Goal: Task Accomplishment & Management: Use online tool/utility

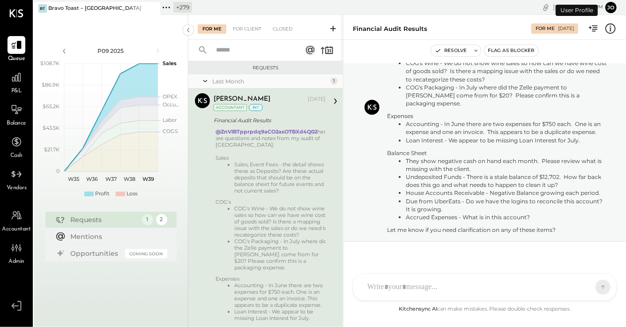
scroll to position [86, 0]
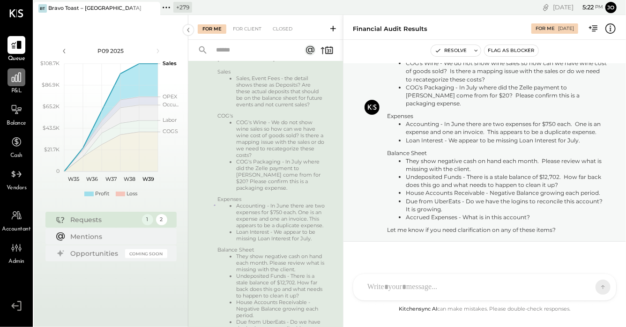
click at [18, 85] on div at bounding box center [16, 77] width 18 height 18
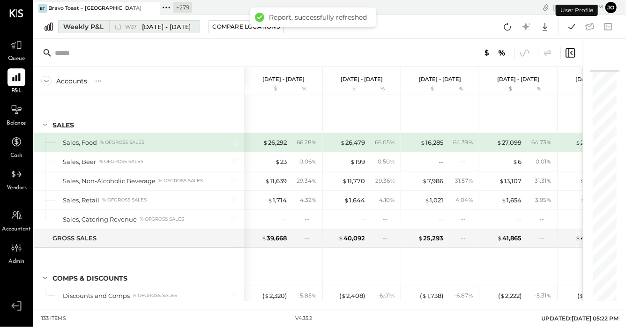
click at [134, 22] on div "W37 [DATE] - [DATE]" at bounding box center [152, 27] width 86 height 12
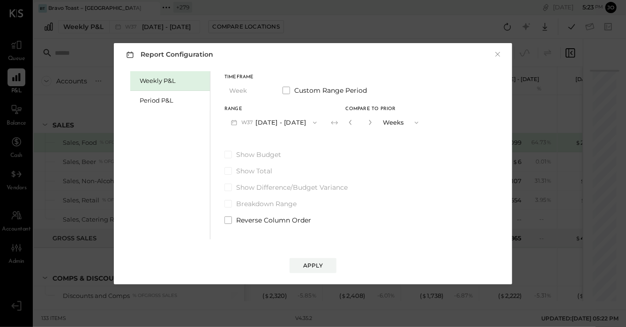
click at [511, 58] on div "Report Configuration × Weekly P&L Period P&L Timeframe Week Custom Range Period…" at bounding box center [313, 163] width 398 height 241
click at [503, 57] on div "Report Configuration × Weekly P&L Period P&L Timeframe Week Custom Range Period…" at bounding box center [313, 163] width 398 height 241
click at [498, 57] on button "×" at bounding box center [497, 54] width 8 height 9
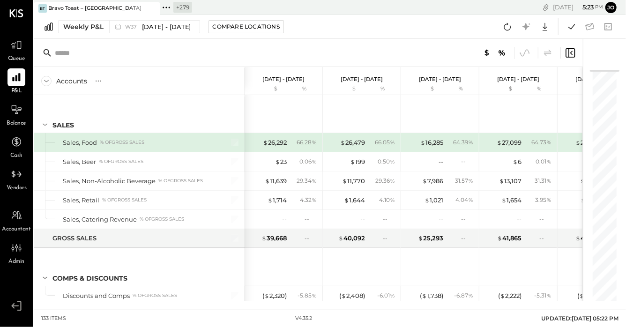
click at [168, 3] on icon at bounding box center [166, 7] width 12 height 12
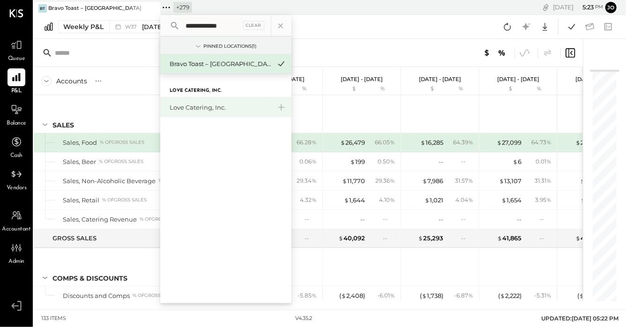
type input "**********"
click at [209, 104] on div "Love Catering, Inc." at bounding box center [220, 107] width 101 height 9
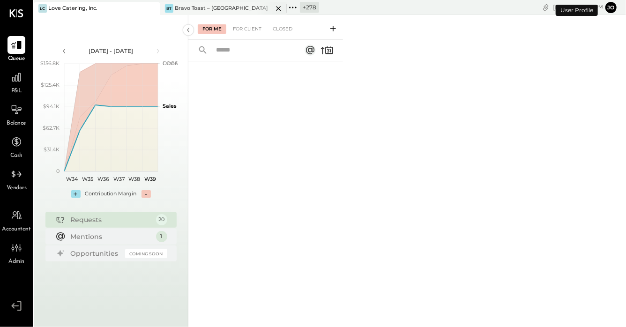
click at [280, 7] on icon at bounding box center [279, 8] width 12 height 11
click at [13, 87] on span "P&L" at bounding box center [16, 91] width 11 height 8
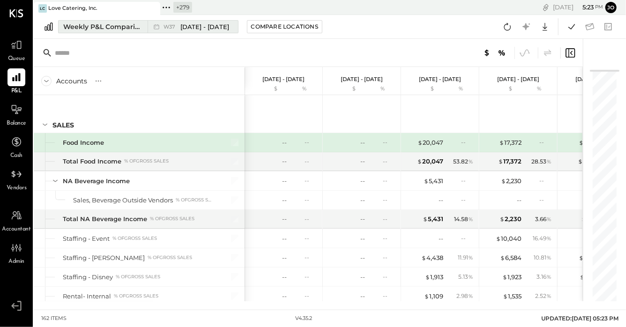
click at [113, 27] on div "Weekly P&L Comparison" at bounding box center [102, 26] width 79 height 9
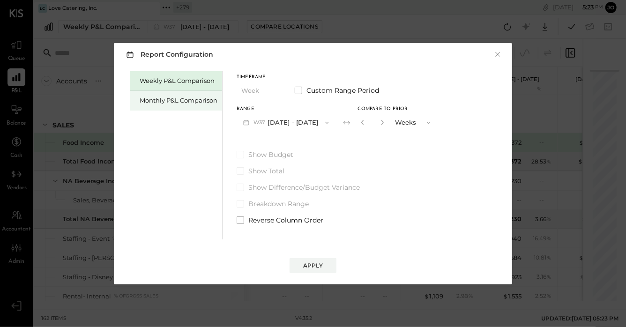
click at [166, 98] on div "Monthly P&L Comparison" at bounding box center [179, 100] width 78 height 9
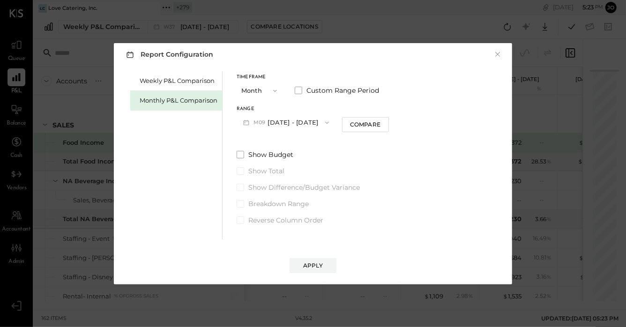
click at [299, 123] on button "M09 [DATE] - [DATE]" at bounding box center [286, 122] width 99 height 17
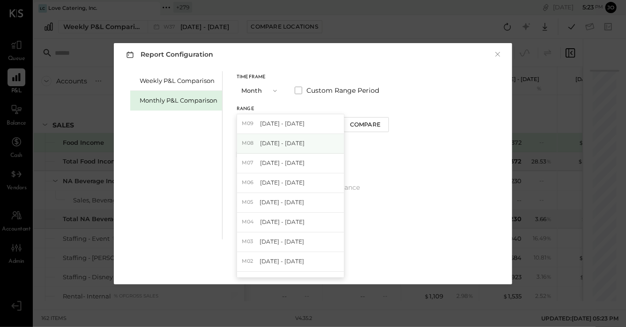
click at [303, 143] on div "M08 [DATE] - [DATE]" at bounding box center [290, 144] width 107 height 20
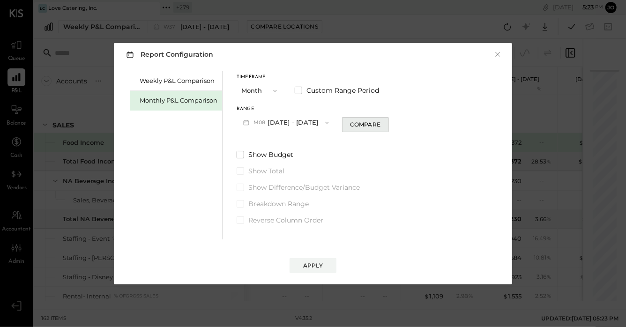
click at [367, 122] on div "Compare" at bounding box center [365, 124] width 30 height 8
click at [293, 121] on button "M08 [DATE] - [DATE]" at bounding box center [286, 122] width 99 height 17
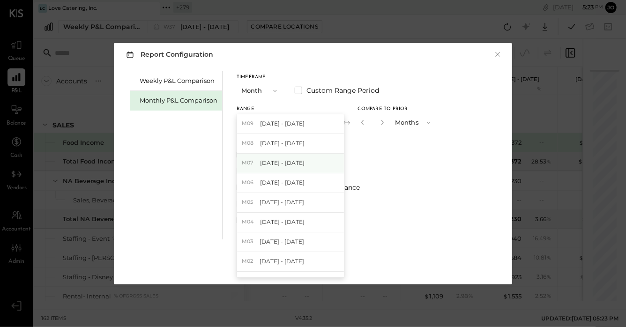
click at [300, 158] on div "M07 [DATE] - [DATE]" at bounding box center [290, 164] width 107 height 20
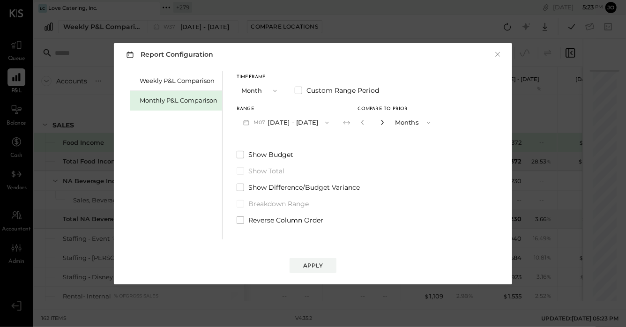
click at [379, 123] on icon "button" at bounding box center [382, 122] width 6 height 6
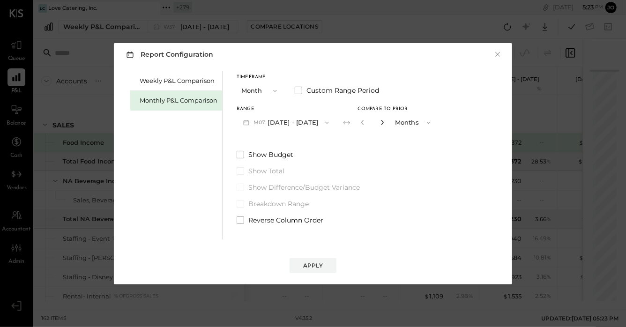
type input "*"
click at [328, 260] on button "Apply" at bounding box center [312, 265] width 47 height 15
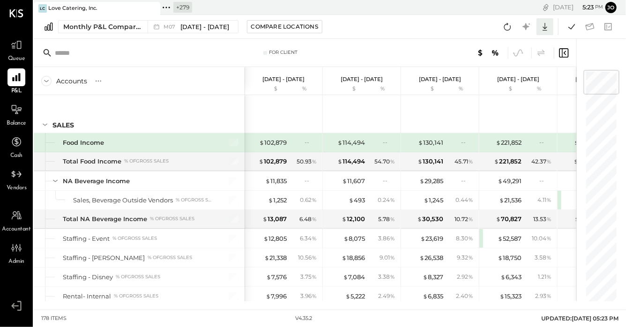
click at [548, 25] on icon at bounding box center [545, 27] width 12 height 12
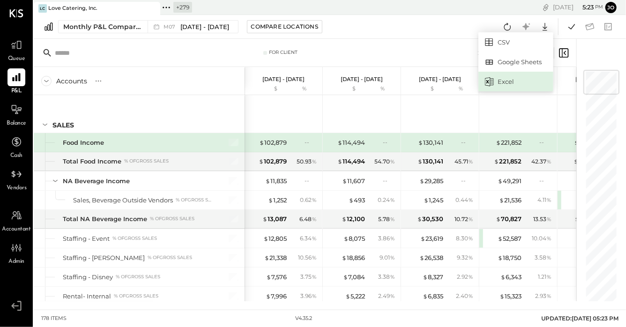
click at [527, 85] on div "Excel" at bounding box center [515, 82] width 75 height 20
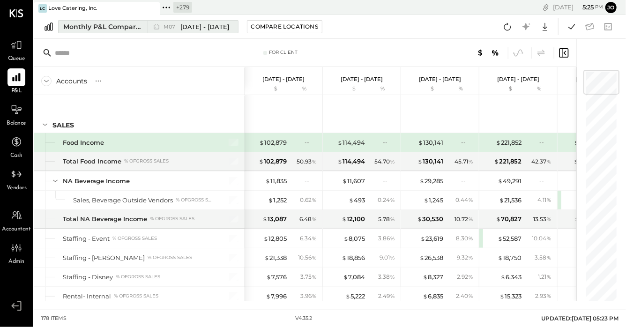
click at [204, 25] on span "[DATE] - [DATE]" at bounding box center [204, 26] width 49 height 9
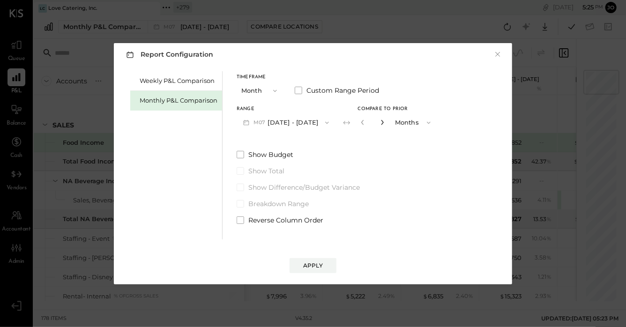
click at [379, 125] on icon "button" at bounding box center [382, 122] width 6 height 6
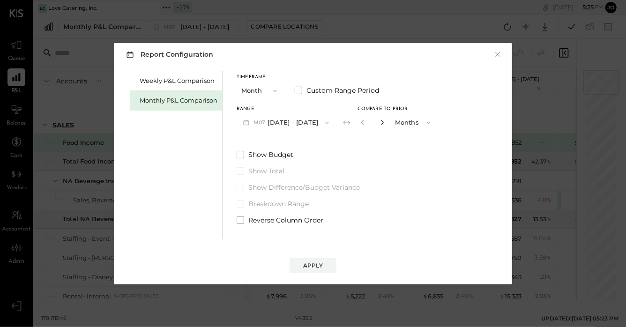
type input "**"
click at [323, 261] on button "Apply" at bounding box center [312, 265] width 47 height 15
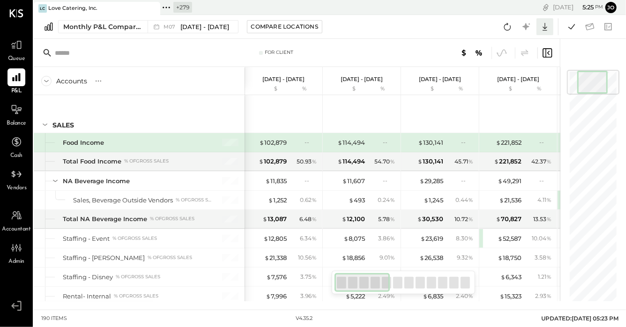
click at [541, 26] on icon at bounding box center [545, 27] width 12 height 12
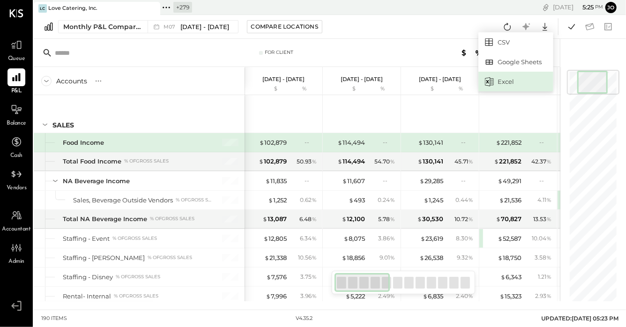
click at [530, 84] on div "Excel" at bounding box center [515, 82] width 75 height 20
